Goal: Contribute content: Add original content to the website for others to see

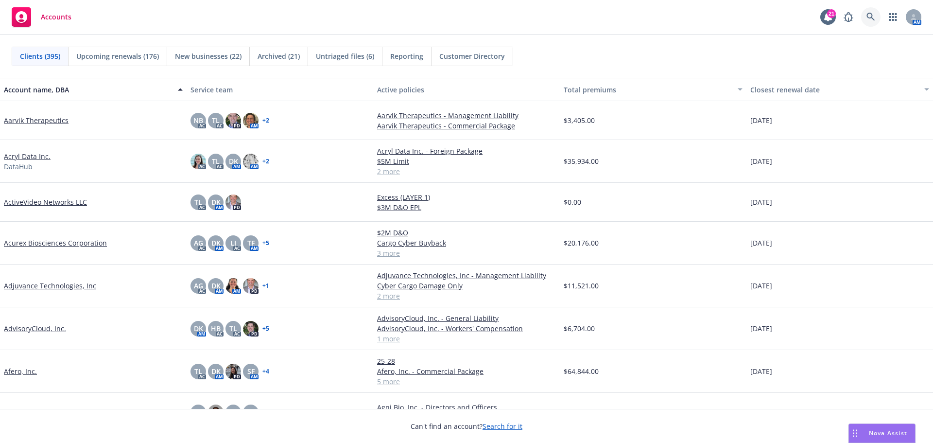
click at [873, 18] on icon at bounding box center [870, 17] width 9 height 9
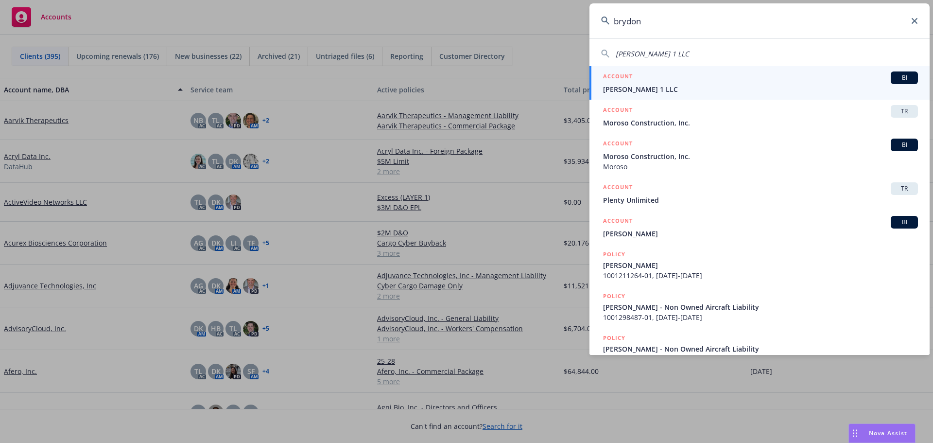
type input "brydon"
click at [644, 88] on span "Brydon Sigala 1 LLC" at bounding box center [760, 89] width 315 height 10
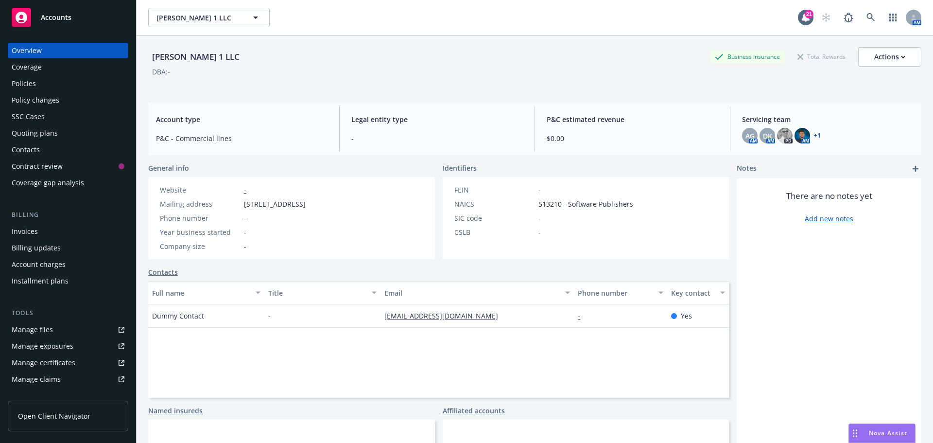
click at [39, 329] on div "Manage files" at bounding box center [32, 330] width 41 height 16
click at [861, 20] on link at bounding box center [870, 17] width 19 height 19
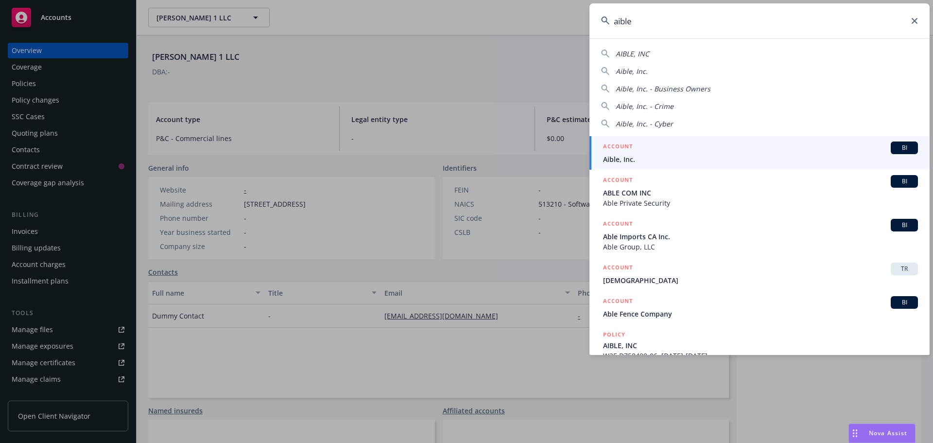
type input "aible"
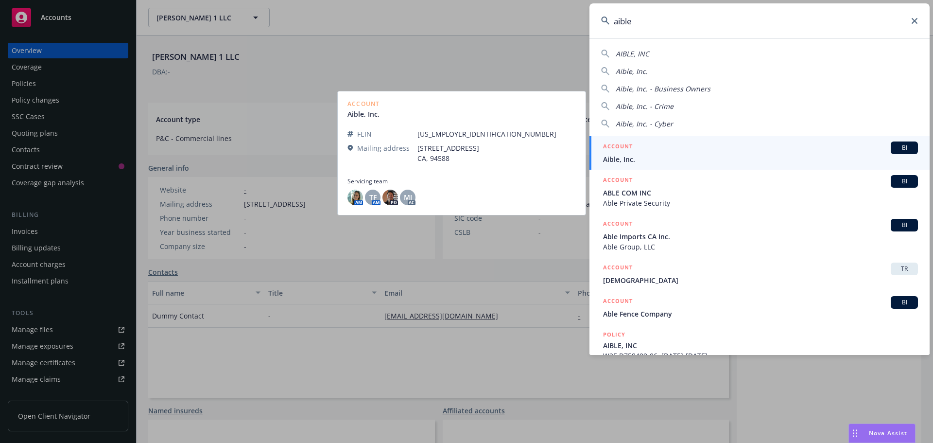
click at [628, 158] on span "Aible, Inc." at bounding box center [760, 159] width 315 height 10
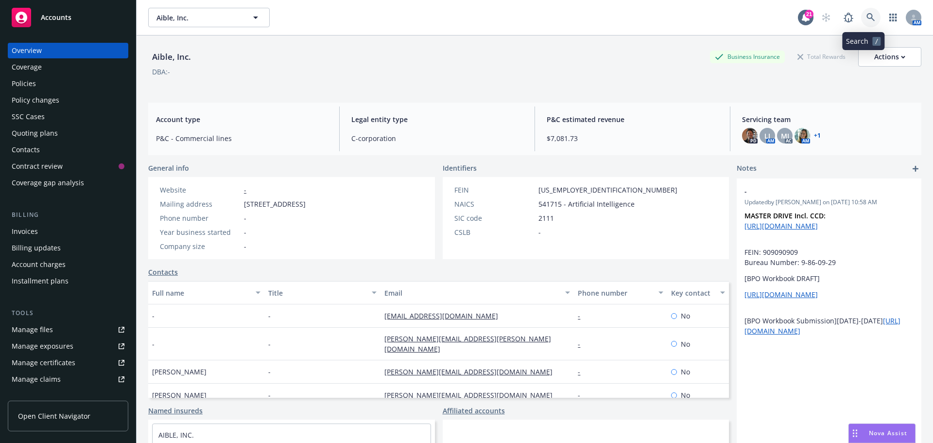
click at [866, 16] on icon at bounding box center [870, 17] width 9 height 9
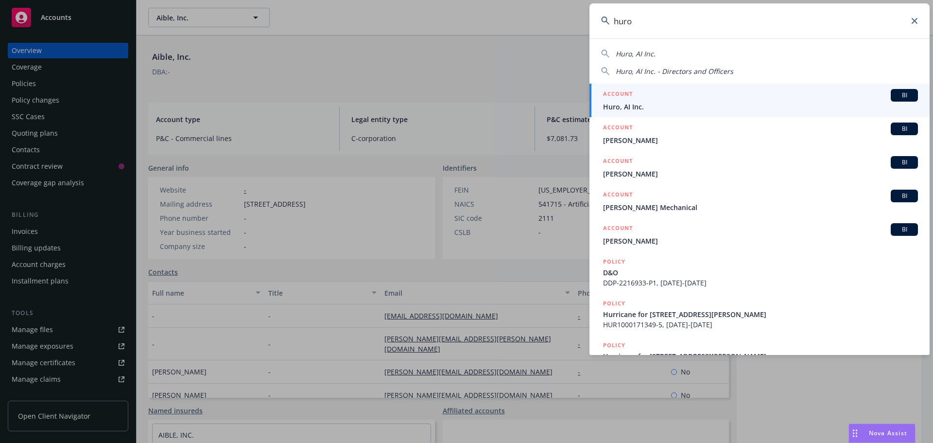
type input "huro"
click at [641, 102] on span "Huro, AI Inc." at bounding box center [760, 107] width 315 height 10
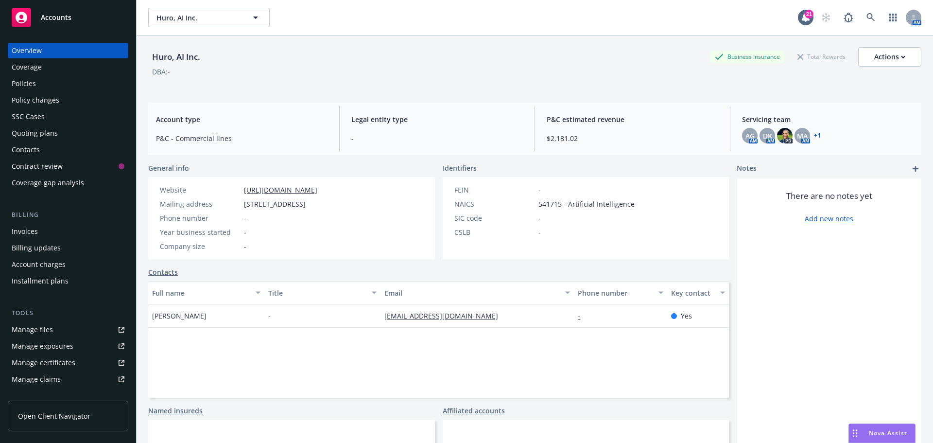
click at [23, 64] on div "Coverage" at bounding box center [27, 67] width 30 height 16
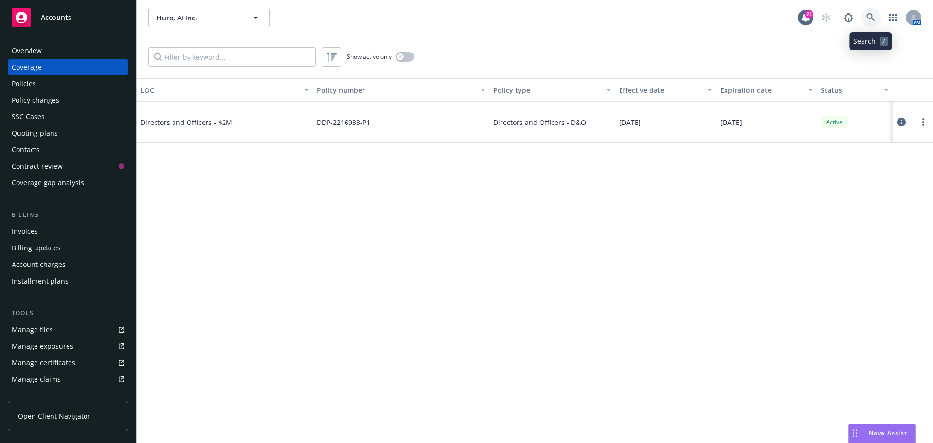
click at [877, 19] on link at bounding box center [870, 17] width 19 height 19
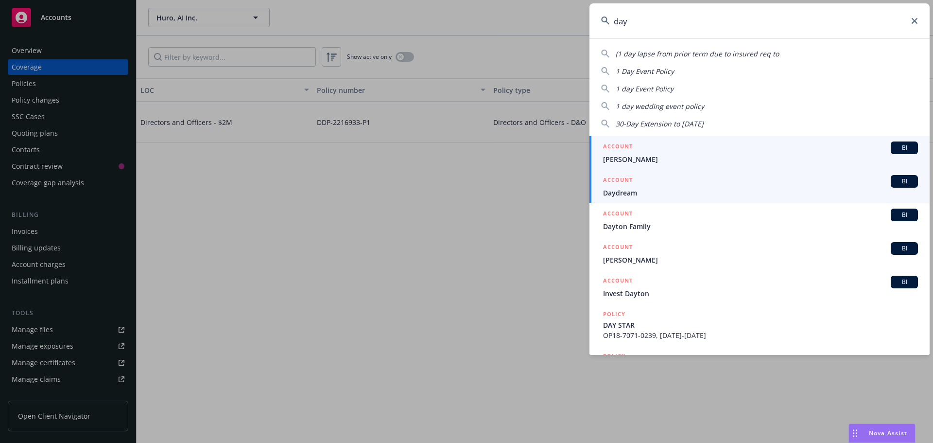
type input "day"
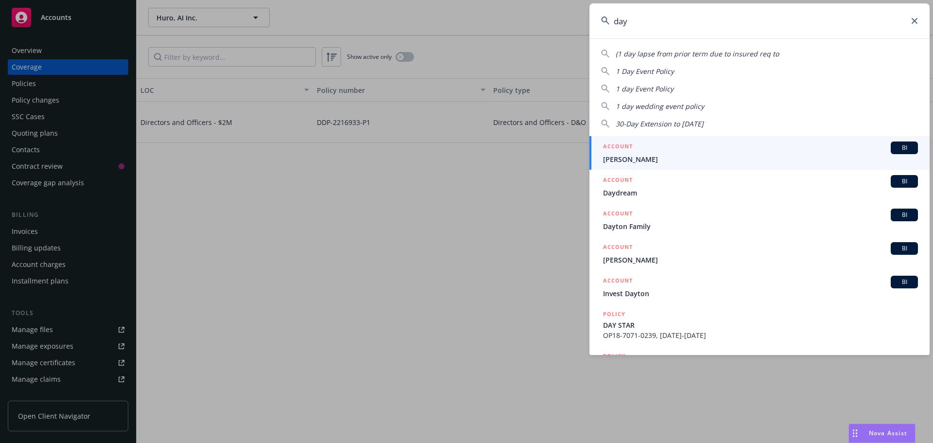
click at [627, 191] on span "Daydream" at bounding box center [760, 193] width 315 height 10
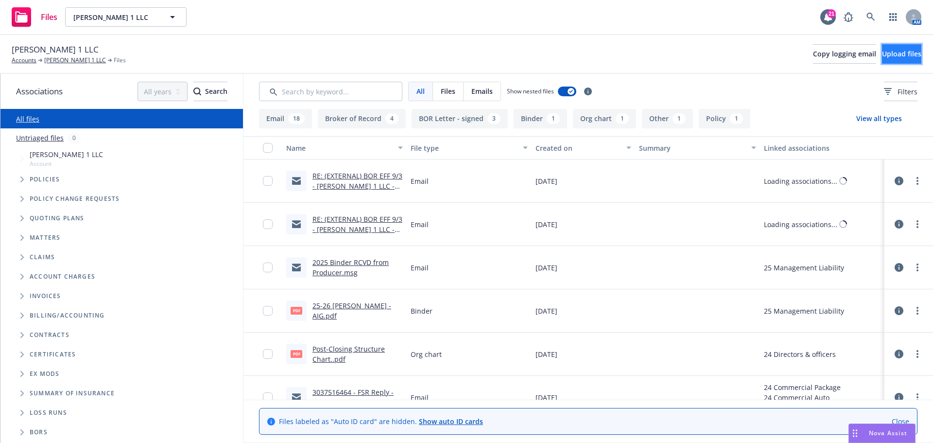
click at [892, 56] on span "Upload files" at bounding box center [901, 53] width 39 height 9
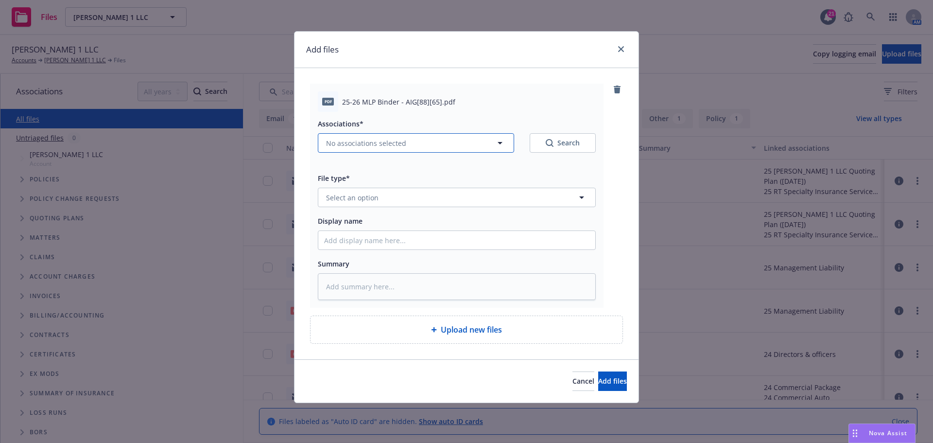
click at [497, 143] on icon "button" at bounding box center [500, 143] width 12 height 12
type textarea "x"
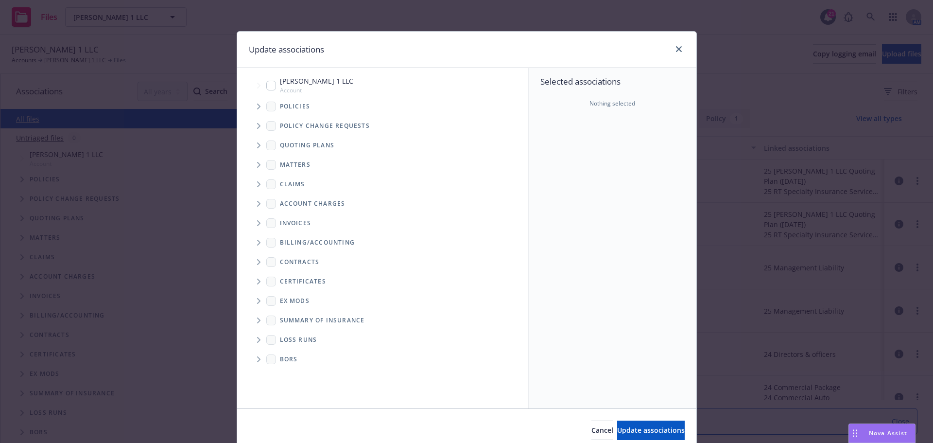
click at [266, 86] on input "Tree Example" at bounding box center [271, 86] width 10 height 10
checkbox input "true"
click at [617, 430] on span "Update associations" at bounding box center [651, 429] width 68 height 9
type textarea "x"
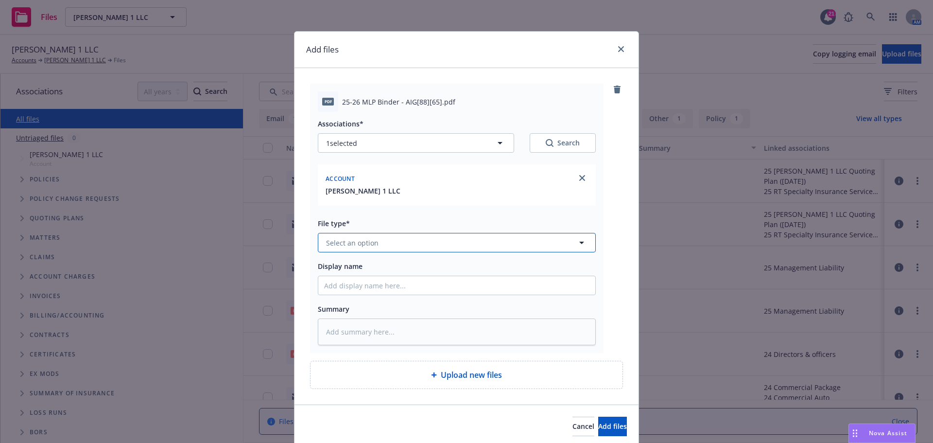
click at [388, 243] on button "Select an option" at bounding box center [457, 242] width 278 height 19
type input "binder"
click at [379, 265] on div "Binder" at bounding box center [456, 269] width 265 height 14
drag, startPoint x: 340, startPoint y: 101, endPoint x: 409, endPoint y: 98, distance: 69.1
click at [411, 98] on span "25-26 MLP Binder - AIG[88][65].pdf" at bounding box center [398, 102] width 113 height 10
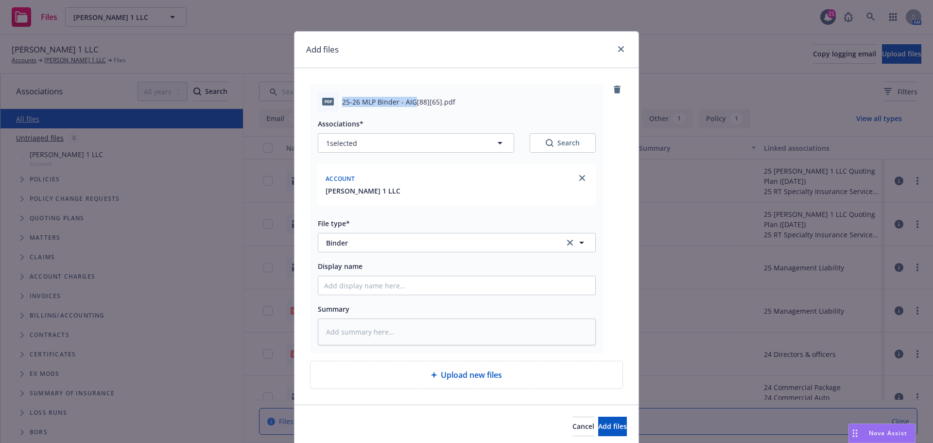
copy span "25-26 MLP Binder - AIG"
click at [338, 284] on input "Display name" at bounding box center [456, 285] width 277 height 18
paste input "25-26 MLP Binder - AIG"
type textarea "x"
type input "25-26 MLP Binder - AIG"
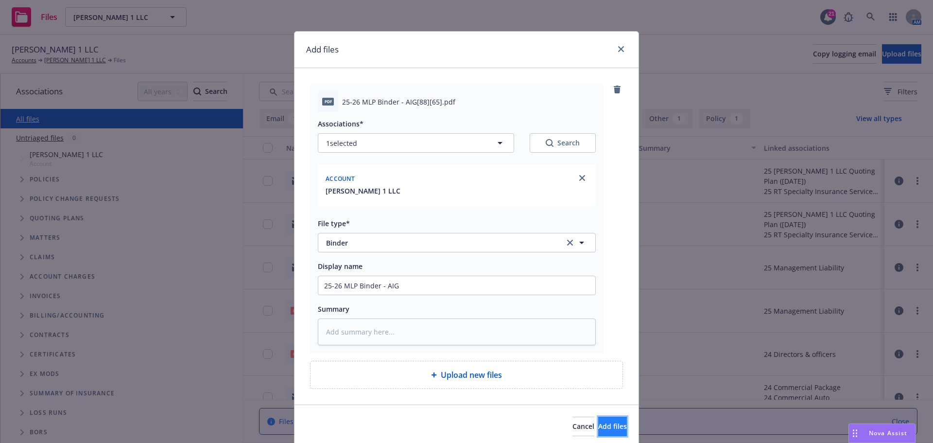
click at [598, 431] on button "Add files" at bounding box center [612, 425] width 29 height 19
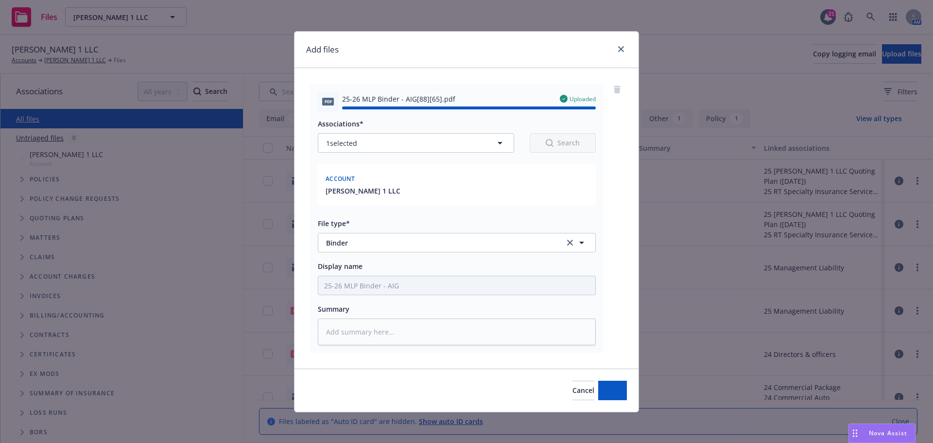
type textarea "x"
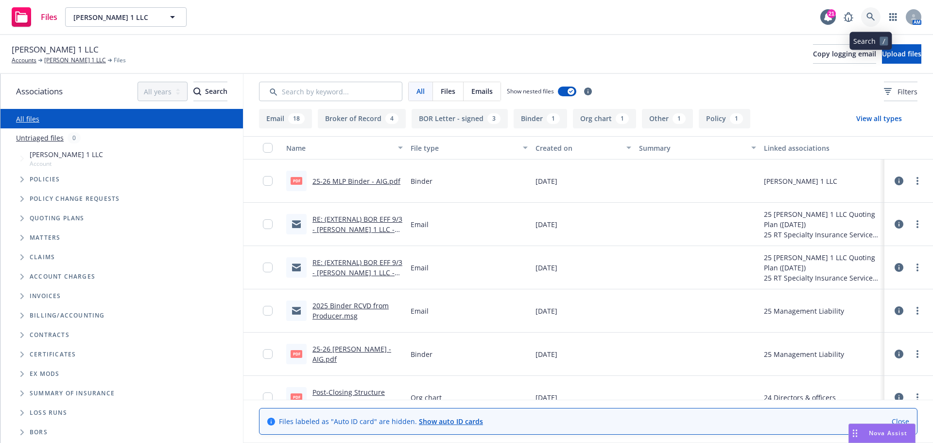
click at [869, 19] on icon at bounding box center [870, 17] width 9 height 9
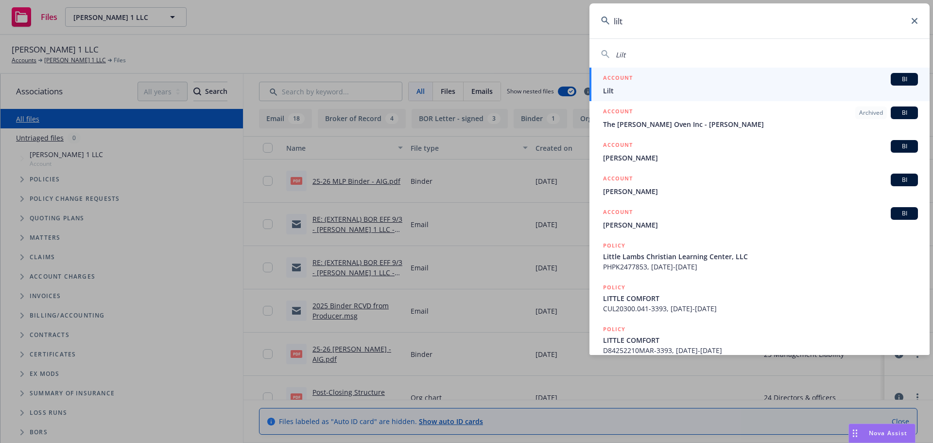
type input "lilt"
click at [633, 89] on span "Lilt" at bounding box center [760, 91] width 315 height 10
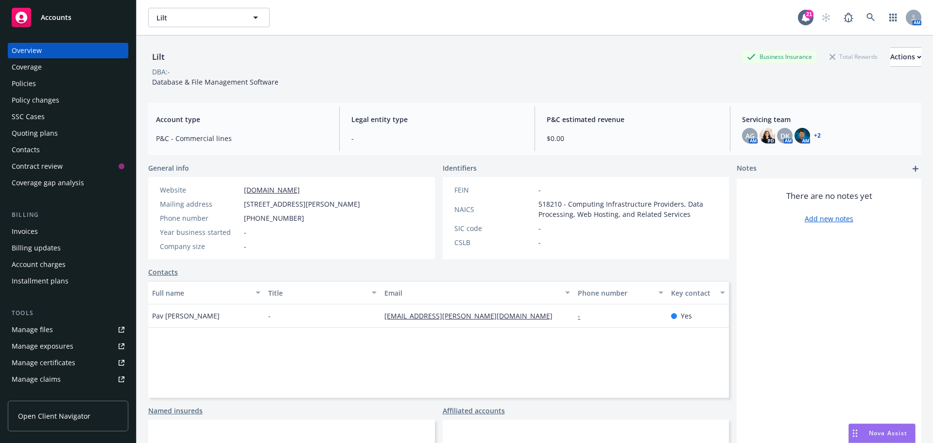
click at [21, 87] on div "Policies" at bounding box center [24, 84] width 24 height 16
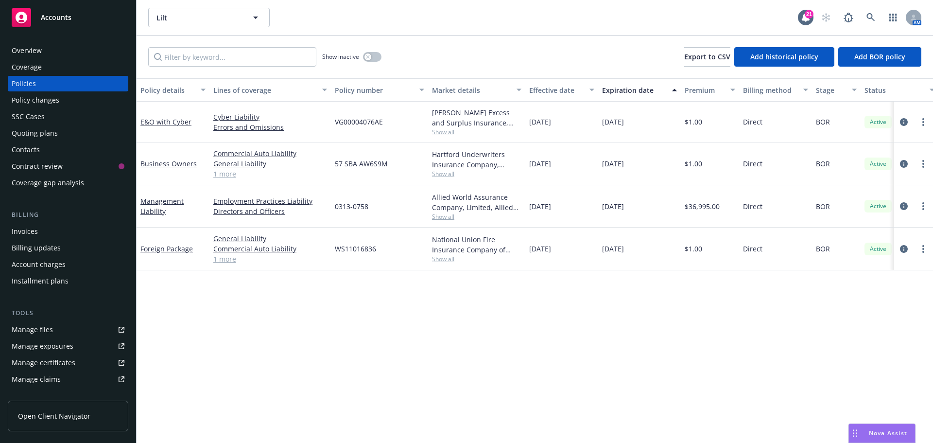
click at [38, 332] on div "Manage files" at bounding box center [32, 330] width 41 height 16
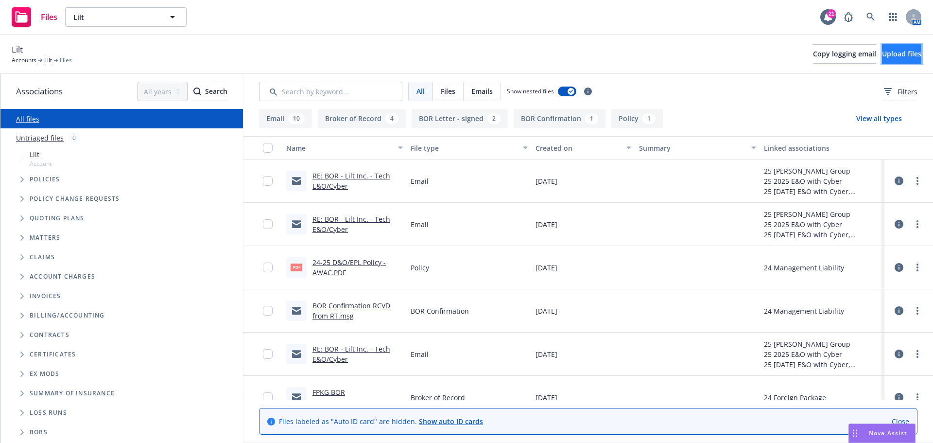
click at [884, 58] on button "Upload files" at bounding box center [901, 53] width 39 height 19
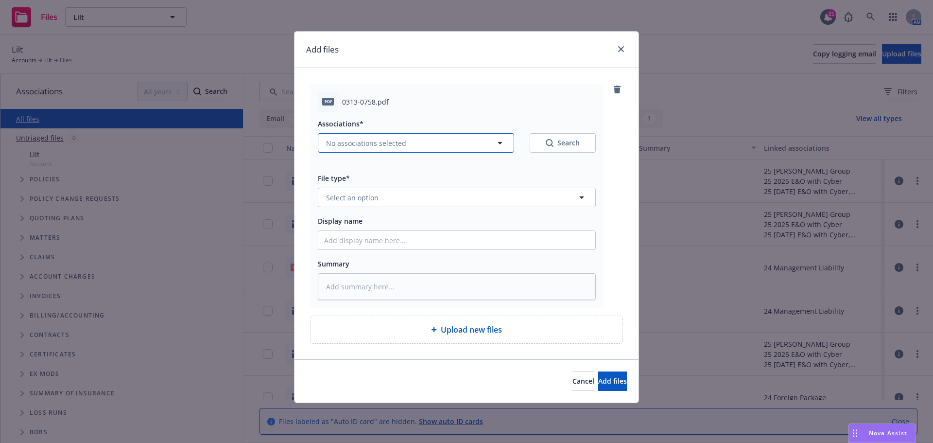
click at [500, 142] on icon "button" at bounding box center [500, 143] width 12 height 12
type textarea "x"
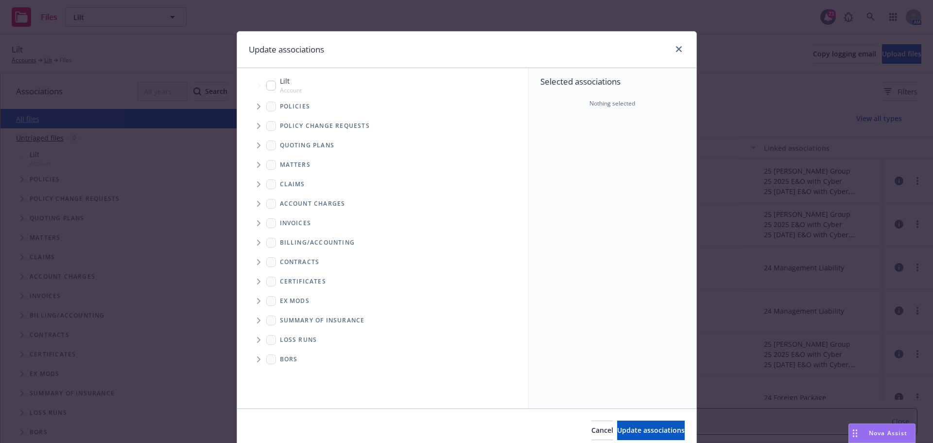
click at [251, 108] on span "Tree Example" at bounding box center [259, 107] width 16 height 16
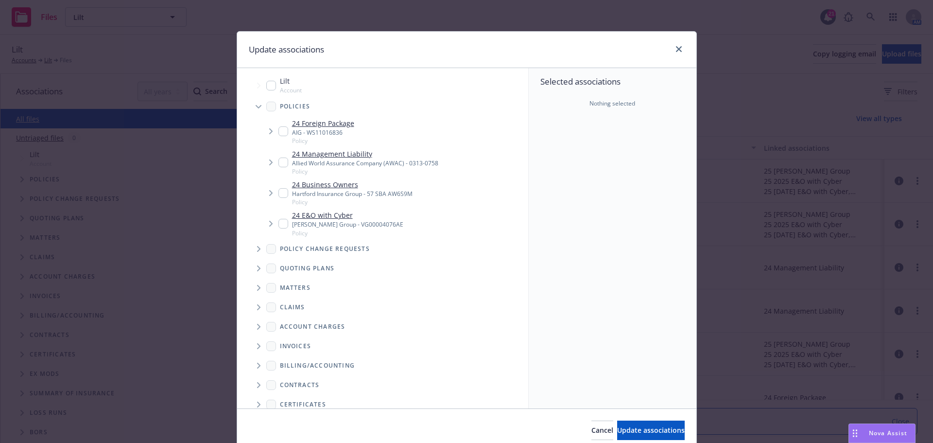
click at [281, 161] on input "Tree Example" at bounding box center [283, 162] width 10 height 10
checkbox input "true"
click at [617, 430] on span "Update associations" at bounding box center [651, 429] width 68 height 9
type textarea "x"
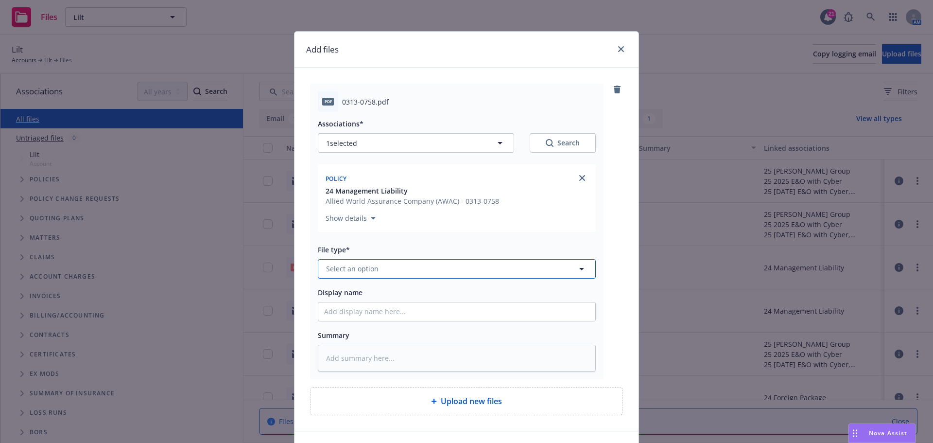
click at [336, 271] on span "Select an option" at bounding box center [352, 268] width 52 height 10
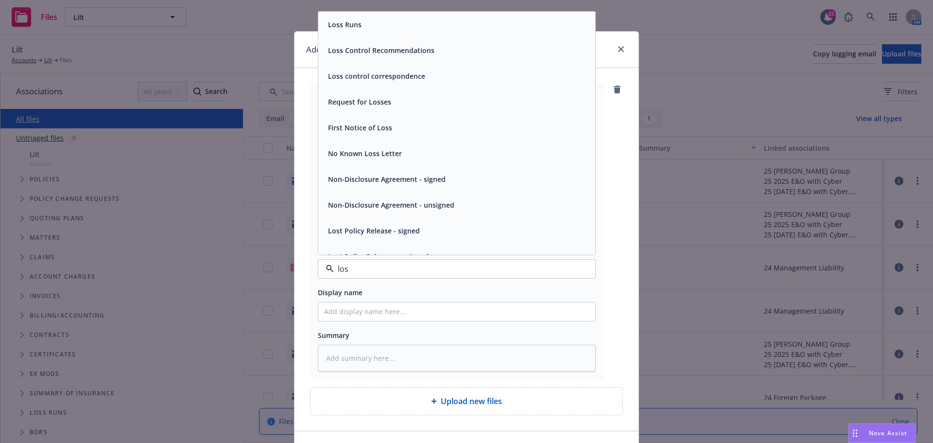
type input "loss"
click at [373, 28] on div "Loss Runs" at bounding box center [456, 24] width 265 height 14
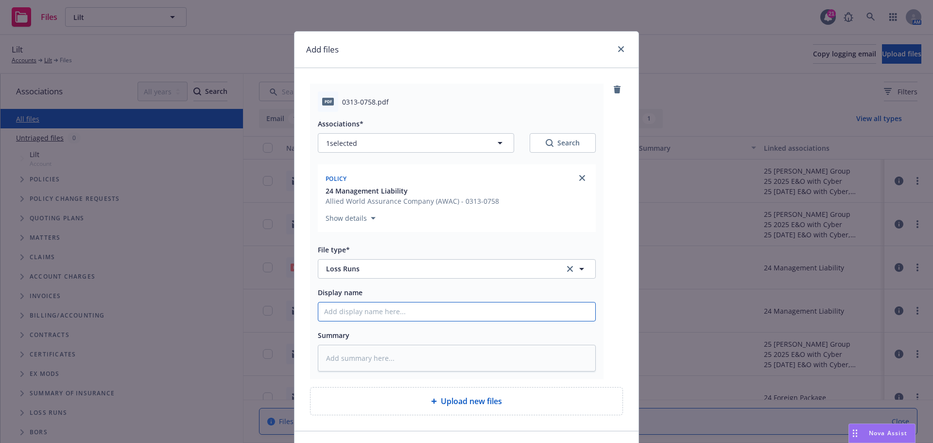
click at [351, 313] on input "Display name" at bounding box center [456, 311] width 277 height 18
type textarea "x"
type input "A"
type textarea "x"
type input "AW"
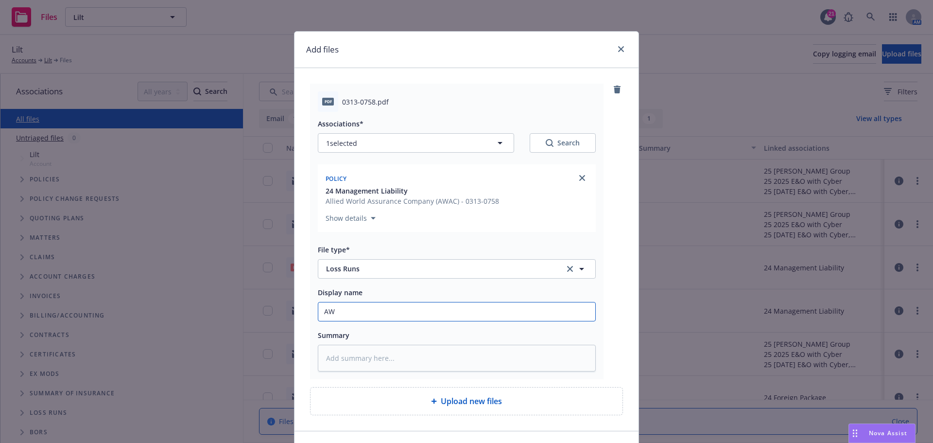
type textarea "x"
type input "AWA"
type textarea "x"
type input "AWAC"
type textarea "x"
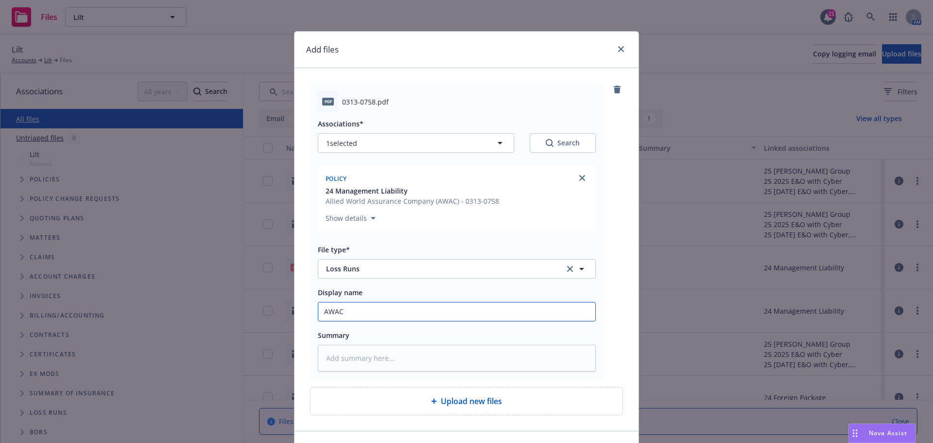
type input "AWAC"
type textarea "x"
type input "AWAC D"
type textarea "x"
type input "AWAC D&"
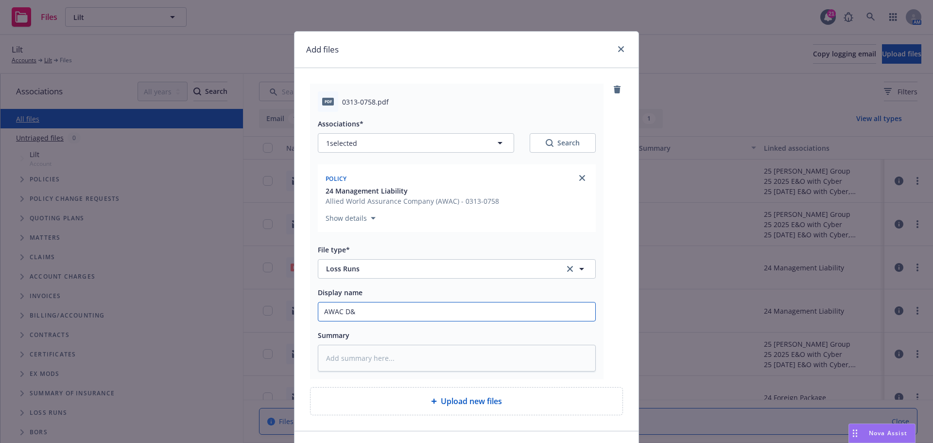
type textarea "x"
type input "AWAC D&O"
type textarea "x"
type input "AWAC D&O"
type textarea "x"
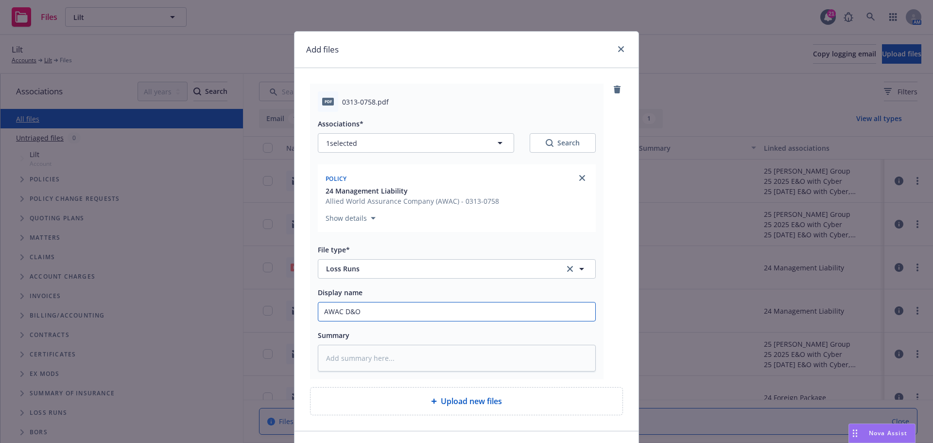
type input "AWAC D&O l"
type textarea "x"
type input "AWAC D&O lo"
type textarea "x"
type input "AWAC D&O los"
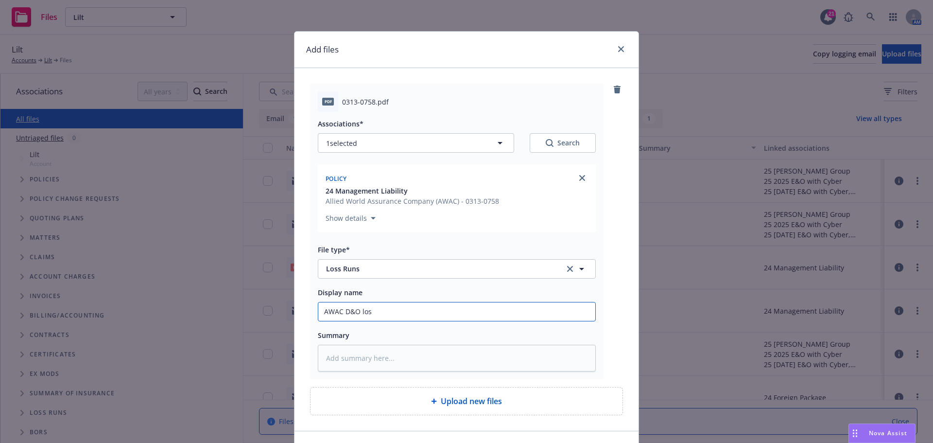
type textarea "x"
type input "AWAC D&O loss"
type textarea "x"
type input "AWAC D&O loss"
type textarea "x"
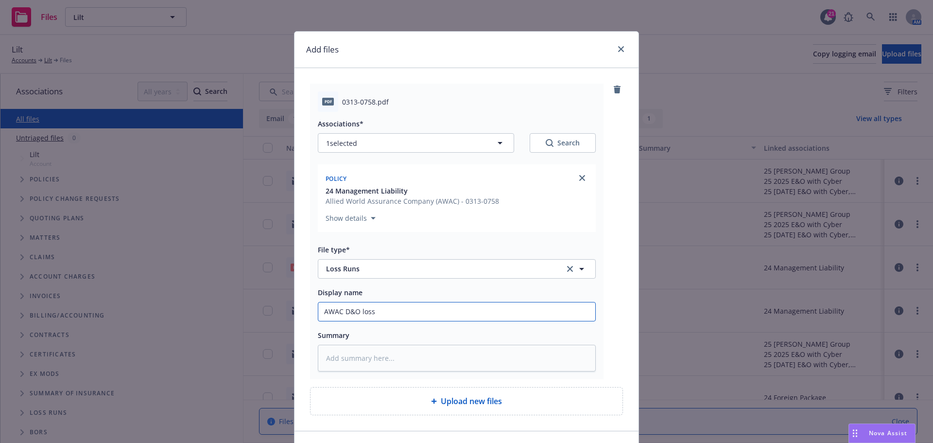
type input "AWAC D&O loss r"
type textarea "x"
type input "AWAC D&O loss ru"
type textarea "x"
type input "AWAC D&O loss run"
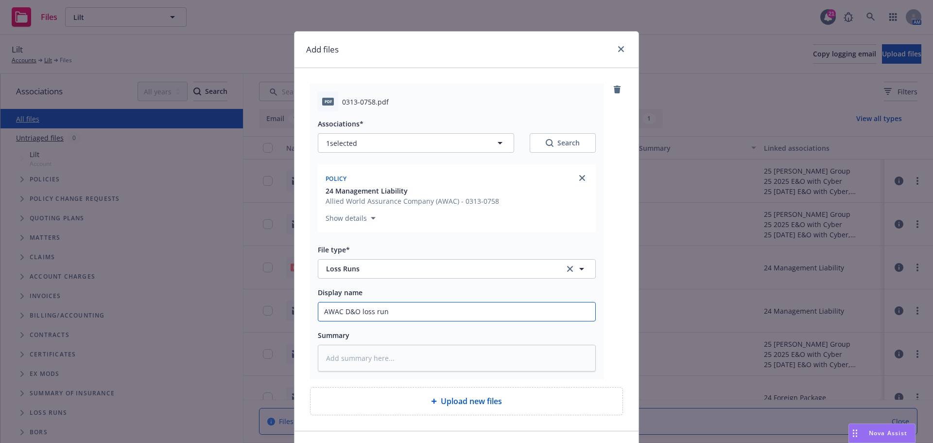
type textarea "x"
type input "AWAC D&O loss runs"
type textarea "x"
type input "AWAC D&O loss runs"
type textarea "x"
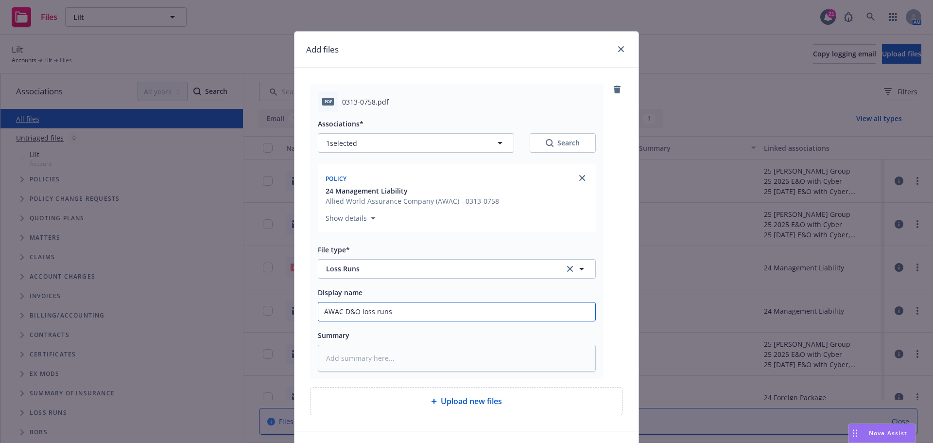
type input "AWAC D&O loss runs a"
type textarea "x"
type input "AWAC D&O loss runs as"
type textarea "x"
type input "AWAC D&O loss runs as"
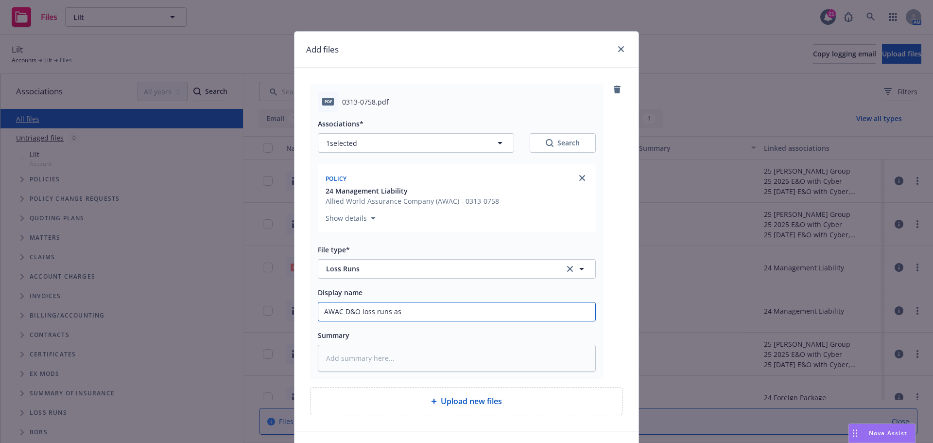
type textarea "x"
type input "AWAC D&O loss runs as o"
type textarea "x"
type input "AWAC D&O loss runs as of"
type textarea "x"
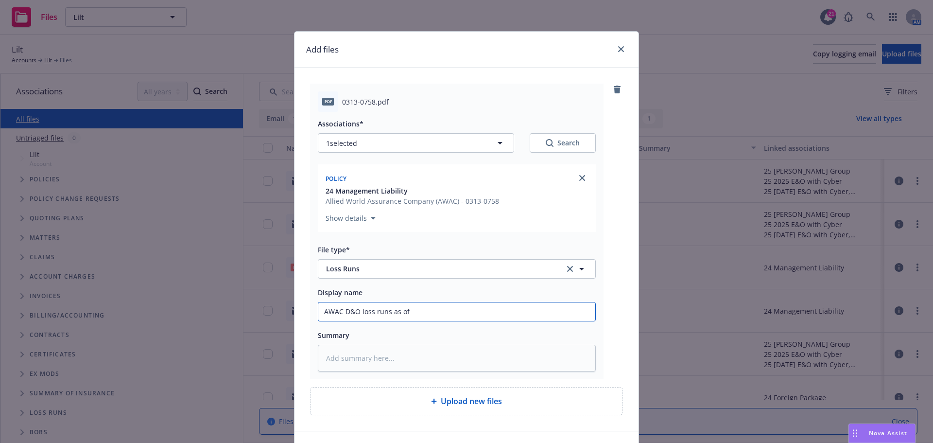
type input "AWAC D&O loss runs as of"
type textarea "x"
type input "AWAC D&O loss runs as of 8"
type textarea "x"
type input "AWAC D&O loss runs as of 8-"
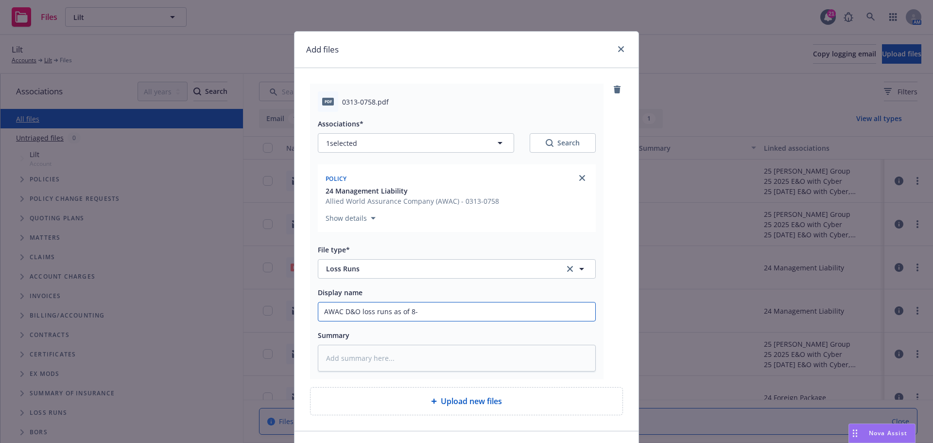
type textarea "x"
type input "AWAC D&O loss runs as of 8-2"
type textarea "x"
type input "AWAC D&O loss runs as of 8-25"
type textarea "x"
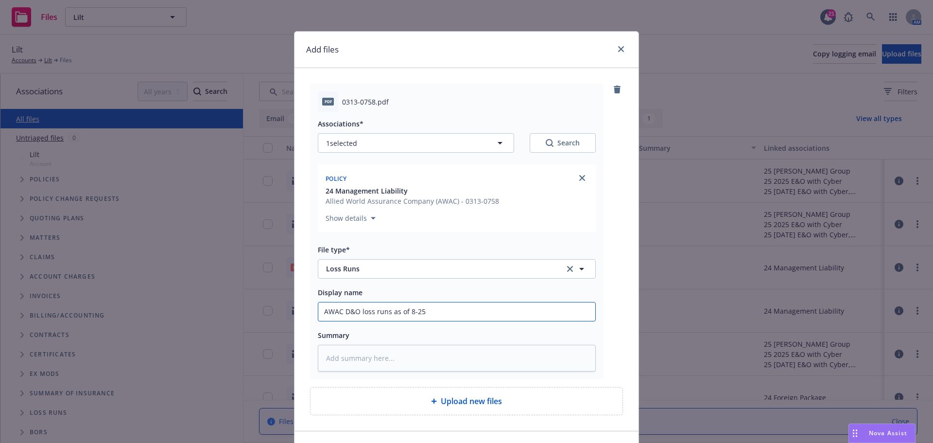
type input "AWAC D&O loss runs as of 8-25-"
type textarea "x"
type input "AWAC D&O loss runs as of 8-25-2"
type textarea "x"
type input "AWAC D&O loss runs as of [DATE]"
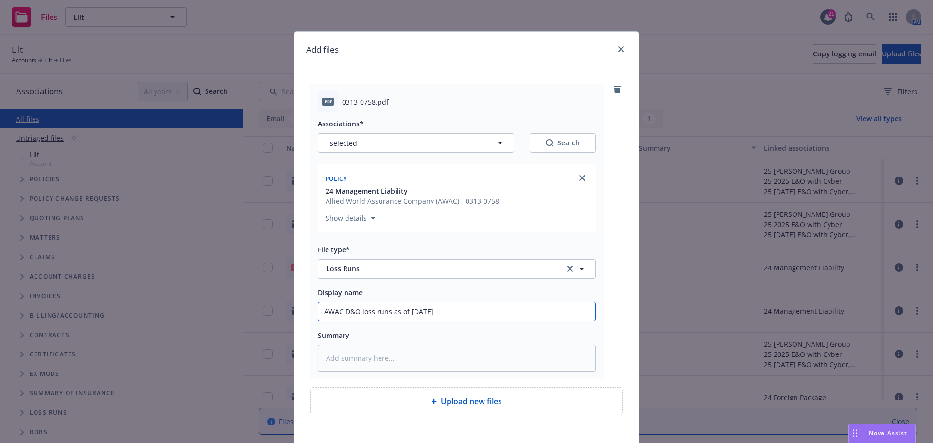
type textarea "x"
type input "AWAC D&O loss runs as of 8-25-202"
type textarea "x"
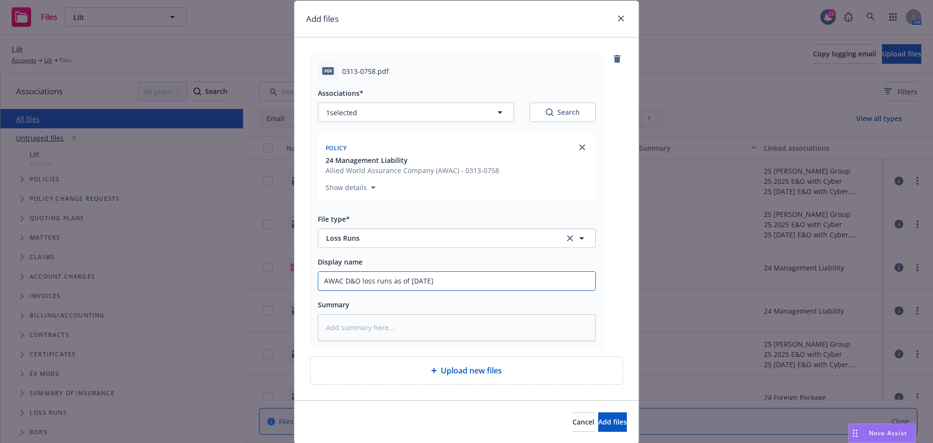
scroll to position [63, 0]
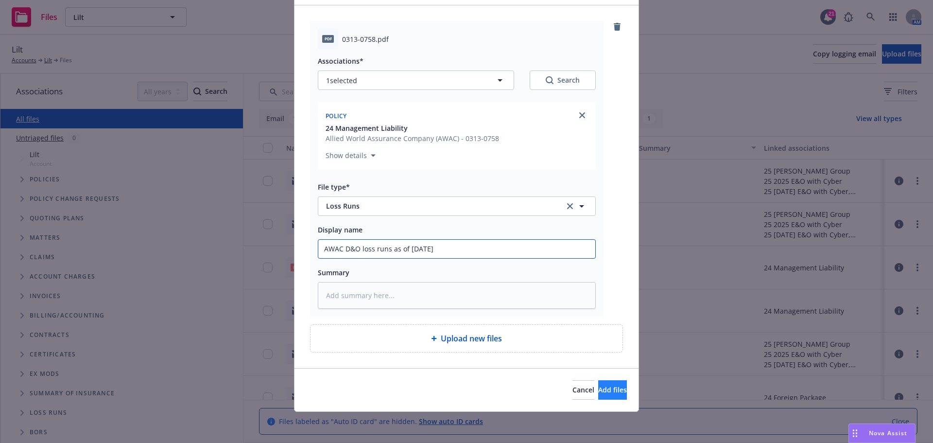
type input "AWAC D&O loss runs as of [DATE]"
click at [598, 386] on span "Add files" at bounding box center [612, 389] width 29 height 9
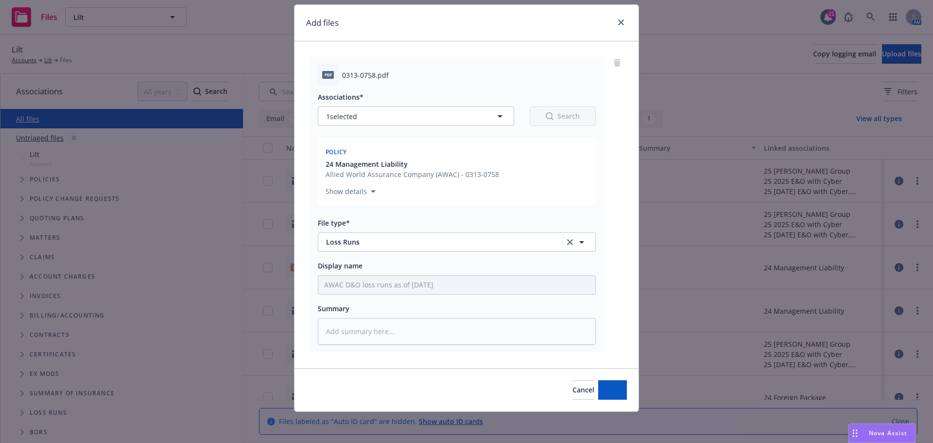
scroll to position [27, 0]
type textarea "x"
